Goal: Complete application form: Complete application form

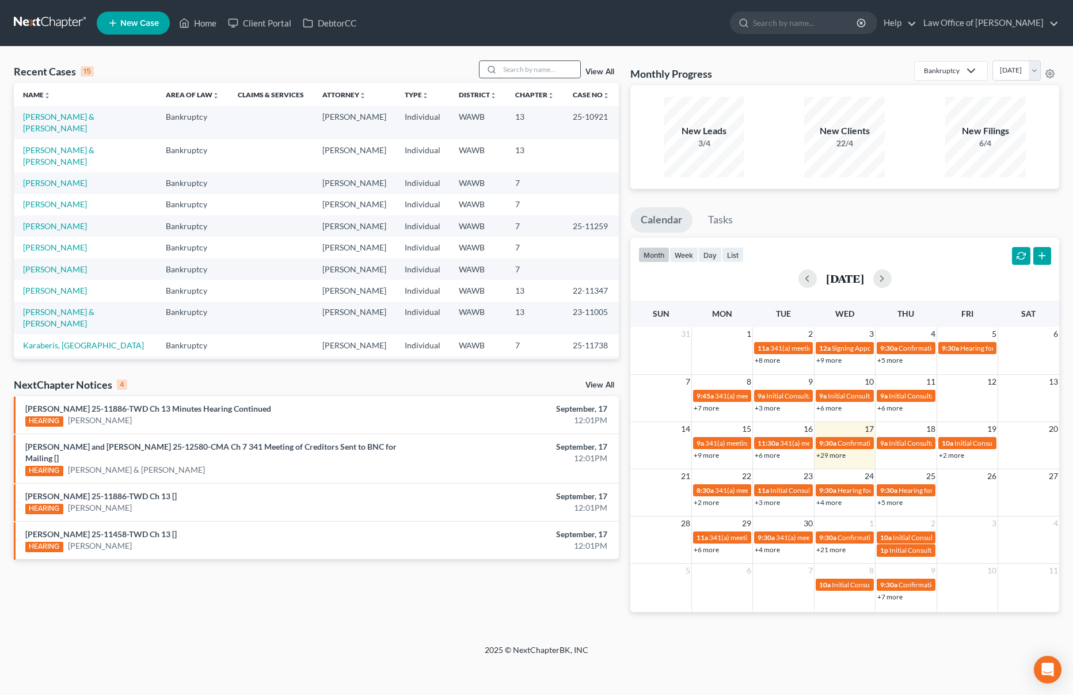
click at [516, 73] on input "search" at bounding box center [540, 69] width 81 height 17
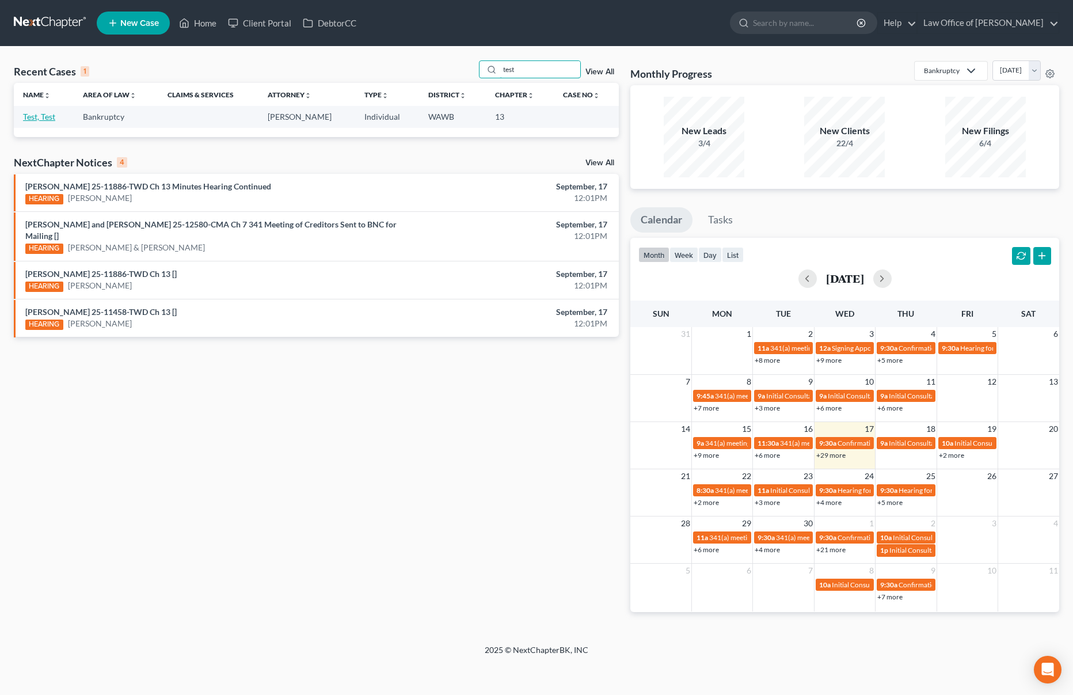
type input "test"
click at [44, 116] on link "Test, Test" at bounding box center [39, 117] width 32 height 10
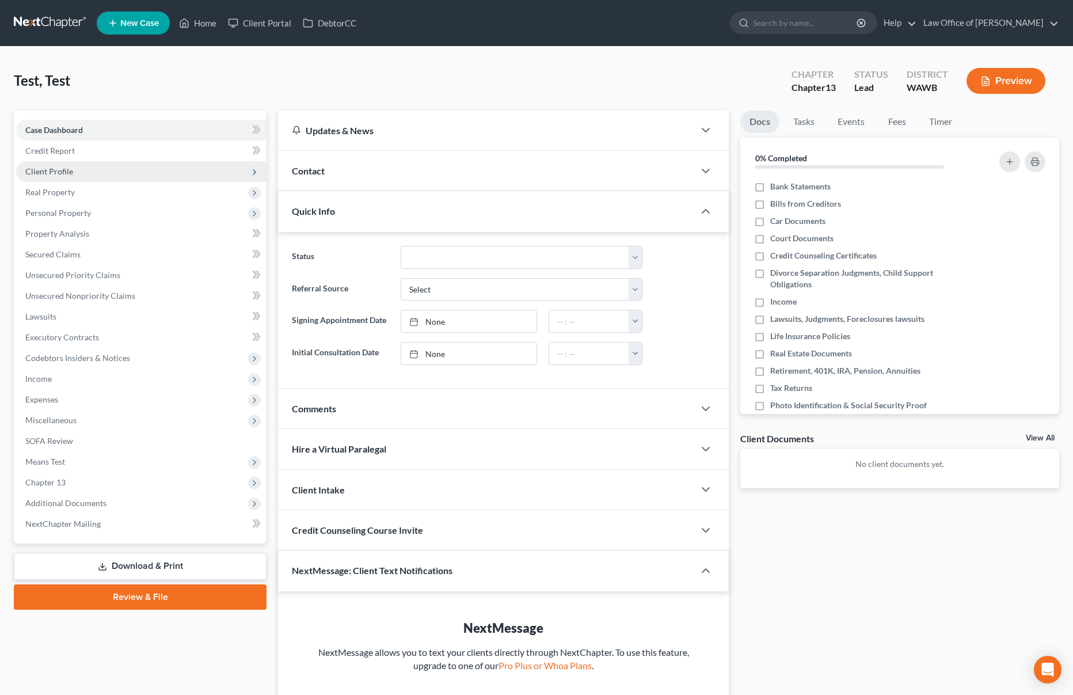
click at [64, 169] on span "Client Profile" at bounding box center [49, 171] width 48 height 10
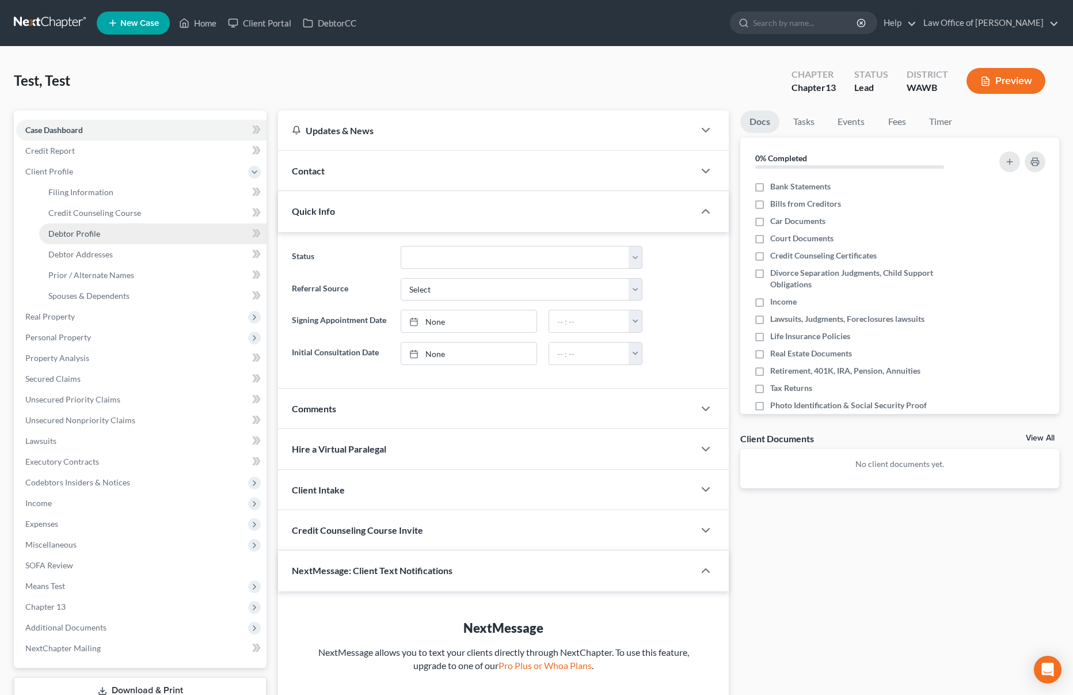
click at [70, 227] on link "Debtor Profile" at bounding box center [152, 233] width 227 height 21
select select "1"
select select "2"
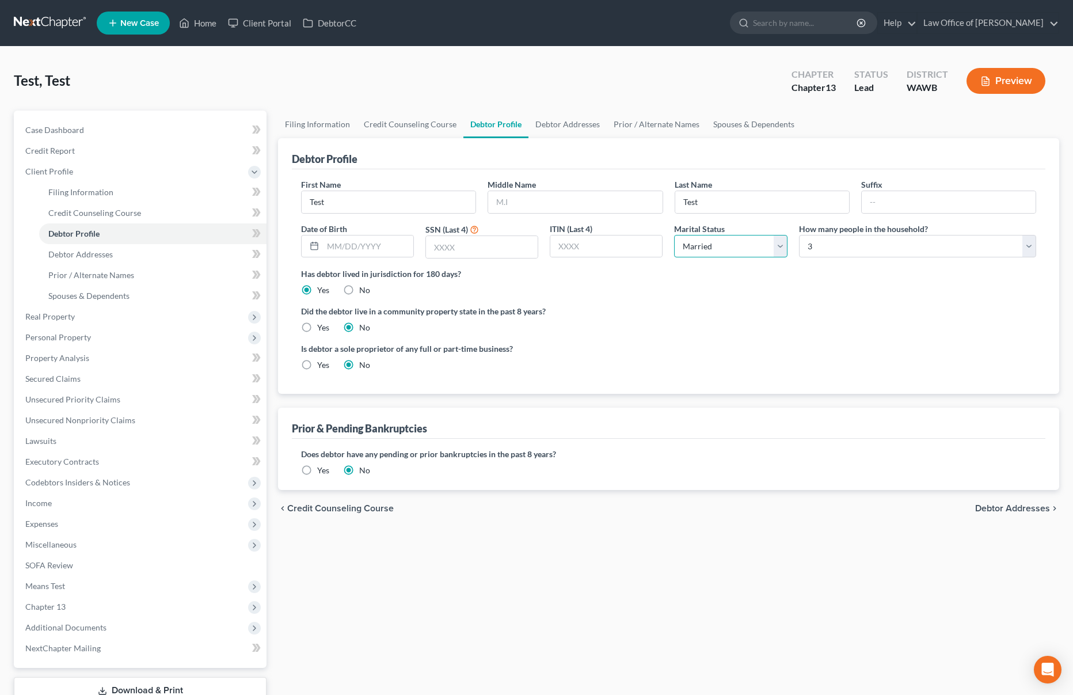
click at [764, 243] on select "Select Single Married Separated Divorced Widowed" at bounding box center [730, 246] width 113 height 23
select select "0"
click at [674, 235] on select "Select Single Married Separated Divorced Widowed" at bounding box center [730, 246] width 113 height 23
click at [839, 253] on select "Select 1 2 3 4 5 6 7 8 9 10 11 12 13 14 15 16 17 18 19 20" at bounding box center [917, 246] width 237 height 23
select select "0"
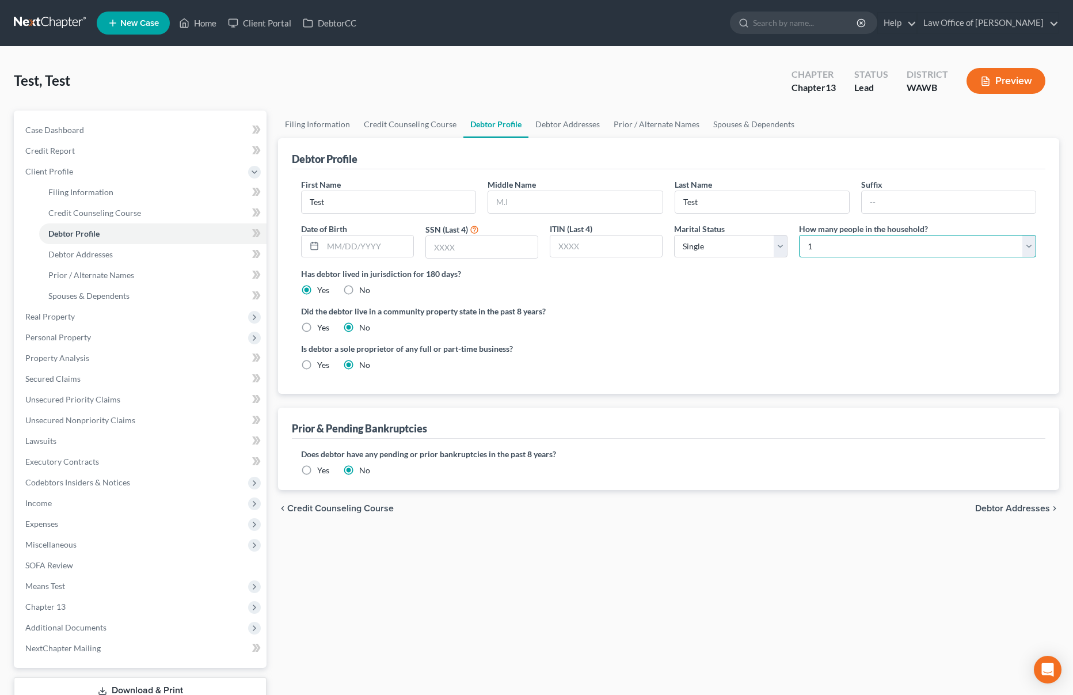
click at [799, 235] on select "Select 1 2 3 4 5 6 7 8 9 10 11 12 13 14 15 16 17 18 19 20" at bounding box center [917, 246] width 237 height 23
click at [140, 594] on span "Means Test" at bounding box center [141, 586] width 250 height 21
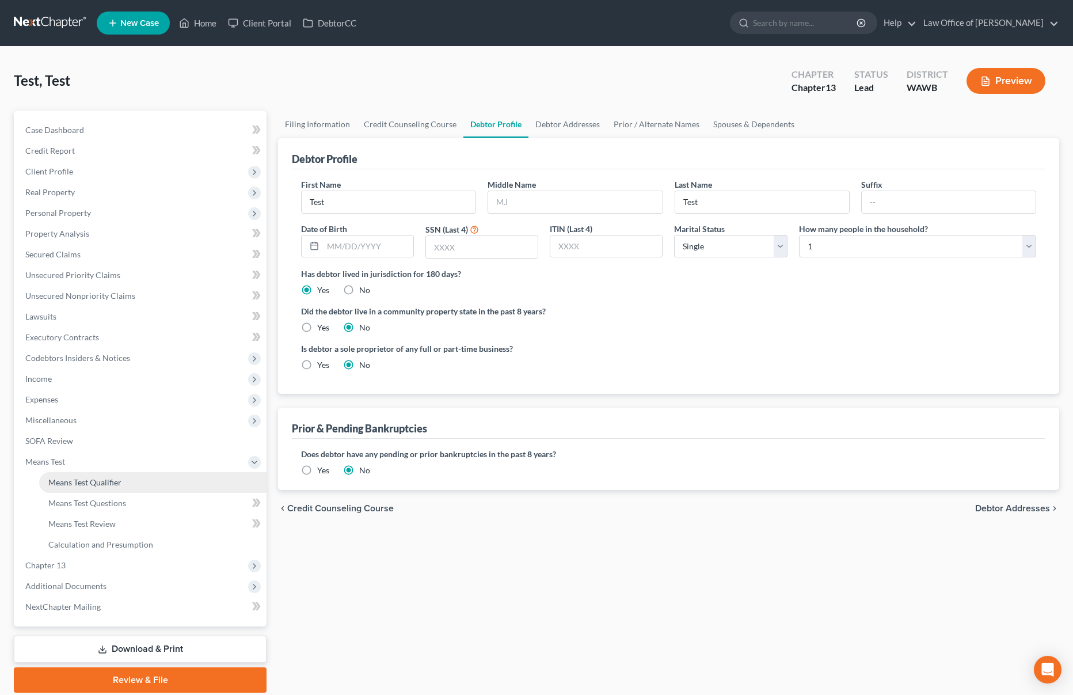
click at [131, 488] on link "Means Test Qualifier" at bounding box center [152, 482] width 227 height 21
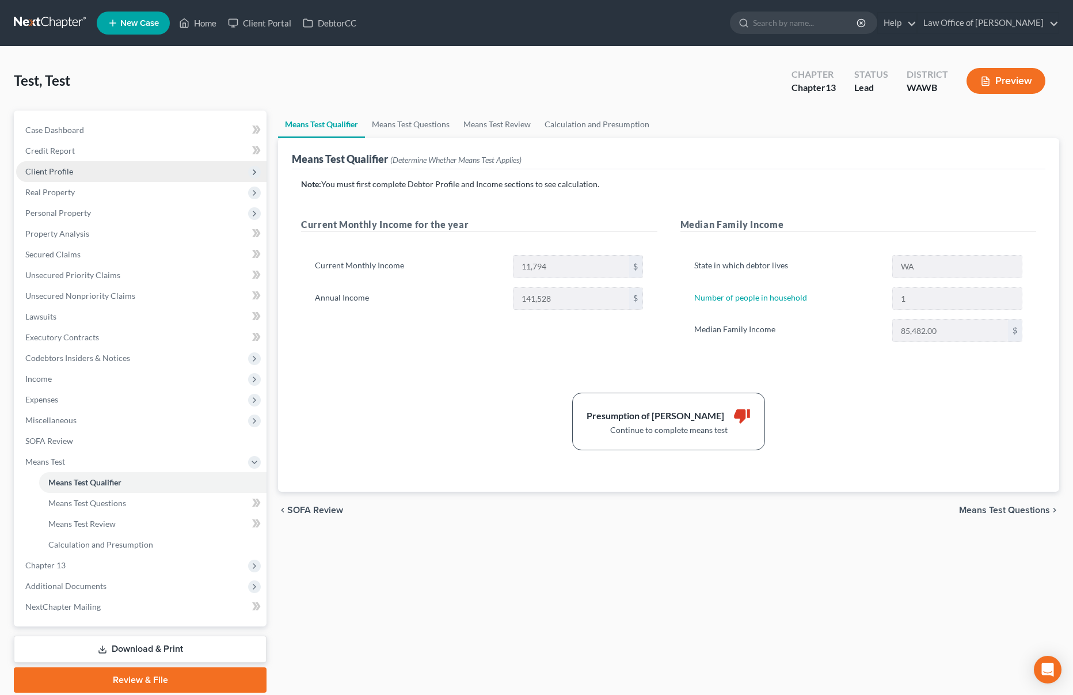
click at [121, 167] on span "Client Profile" at bounding box center [141, 171] width 250 height 21
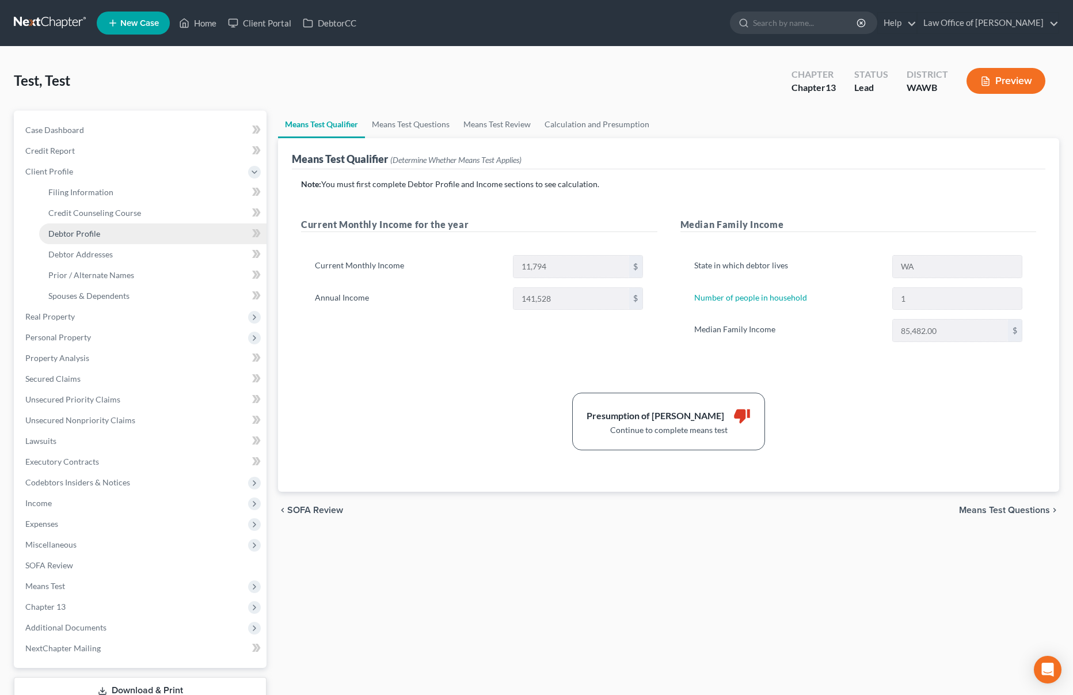
click at [117, 235] on link "Debtor Profile" at bounding box center [152, 233] width 227 height 21
select select "0"
